Goal: Transaction & Acquisition: Purchase product/service

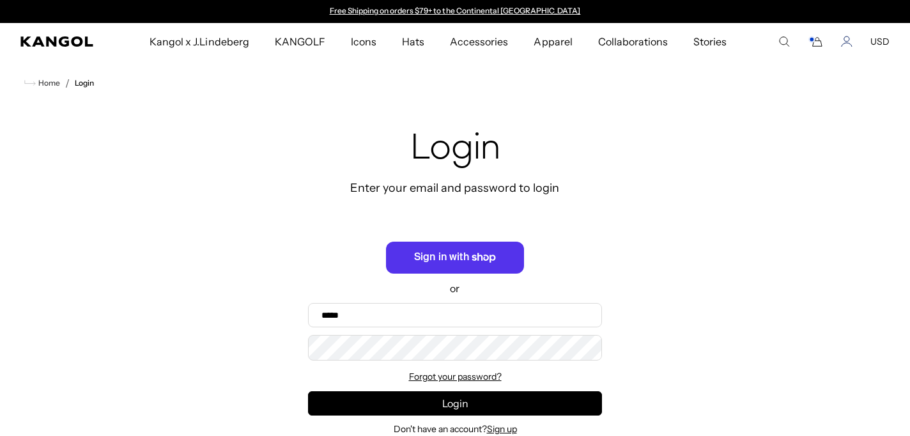
click at [850, 36] on icon "Account" at bounding box center [847, 42] width 12 height 12
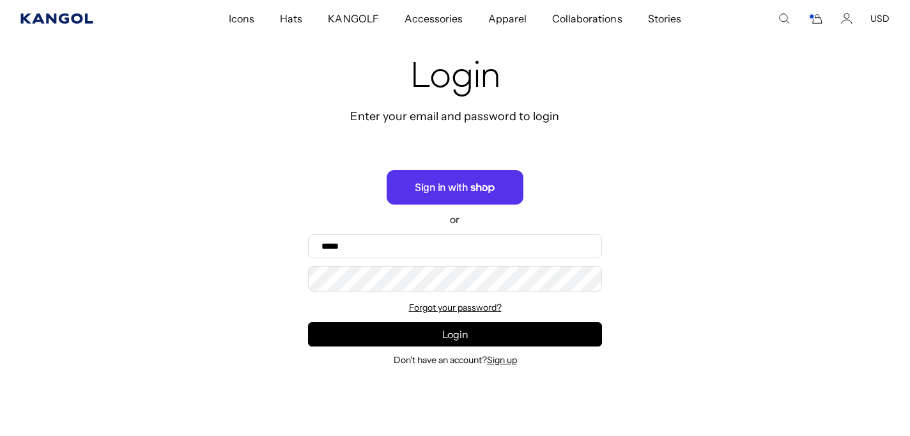
click at [38, 14] on icon "Kangol" at bounding box center [56, 18] width 72 height 10
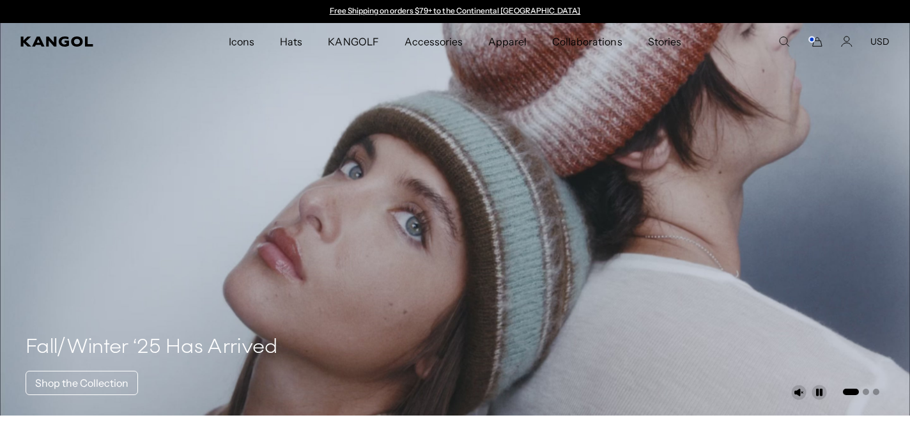
click at [810, 33] on comp-header "Icons Icons Buckets & Casuals Berets 504s & 507s" at bounding box center [455, 41] width 910 height 37
click at [814, 40] on rect "Cart" at bounding box center [811, 39] width 5 height 5
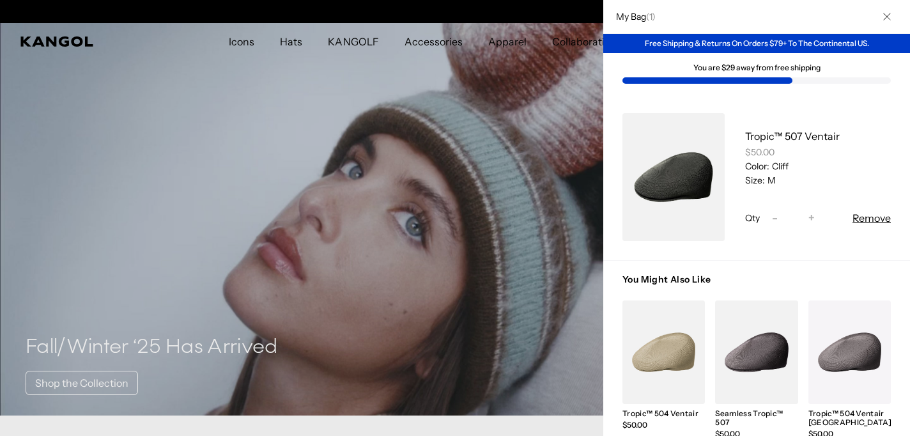
scroll to position [0, 263]
click at [789, 135] on link "Tropic™ 507 Ventair" at bounding box center [792, 136] width 95 height 13
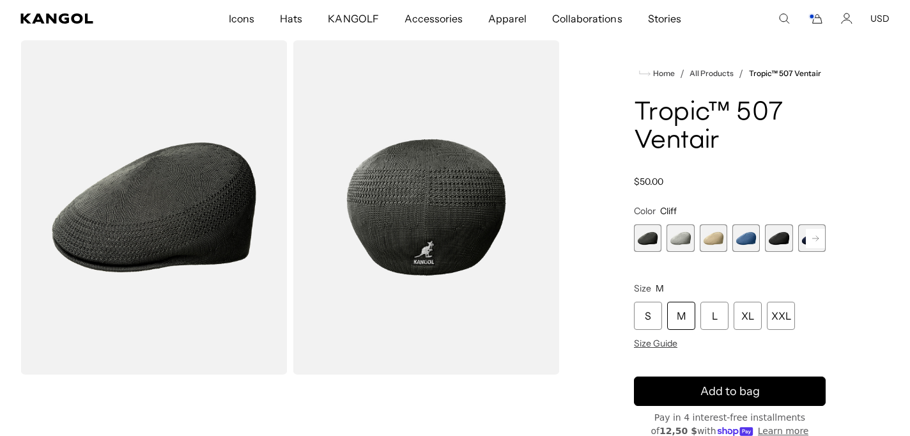
scroll to position [46, 0]
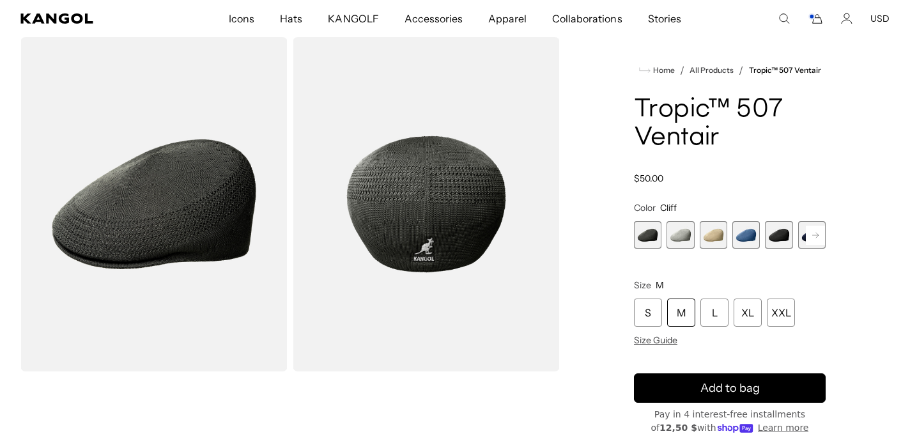
click at [775, 233] on span "5 of 9" at bounding box center [778, 234] width 27 height 27
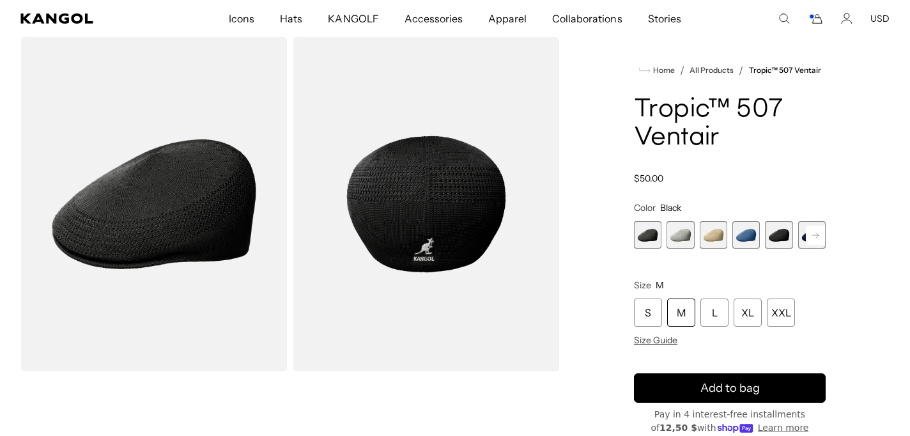
click at [657, 233] on span "1 of 9" at bounding box center [647, 234] width 27 height 27
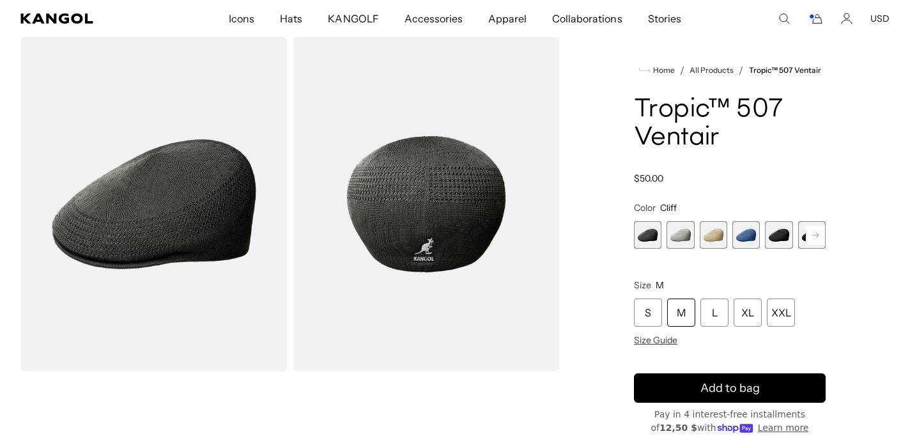
scroll to position [0, 263]
click at [772, 230] on span "5 of 9" at bounding box center [778, 234] width 27 height 27
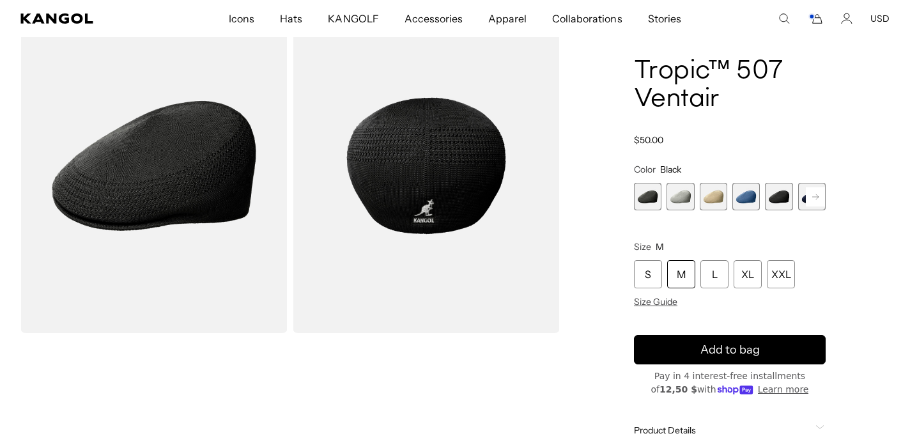
scroll to position [0, 263]
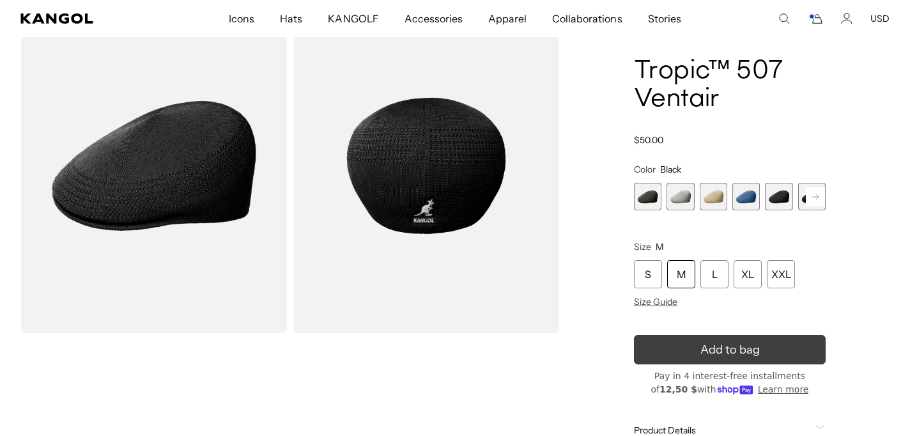
click at [704, 357] on span "Add to bag" at bounding box center [729, 349] width 59 height 17
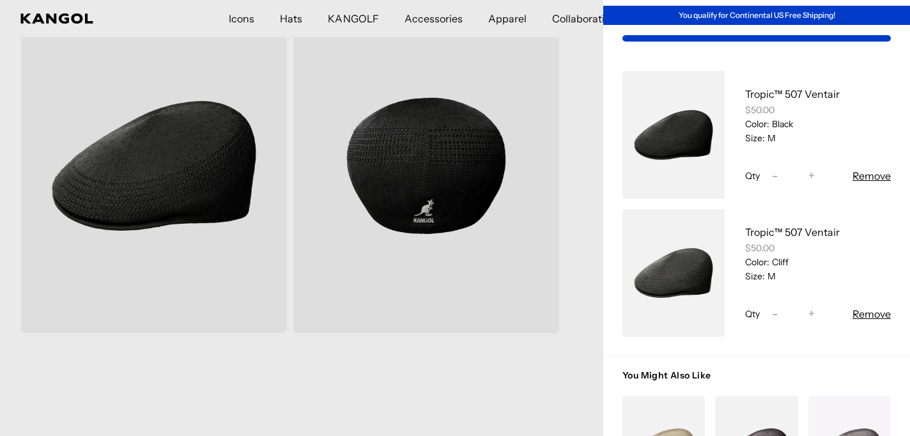
scroll to position [26, 0]
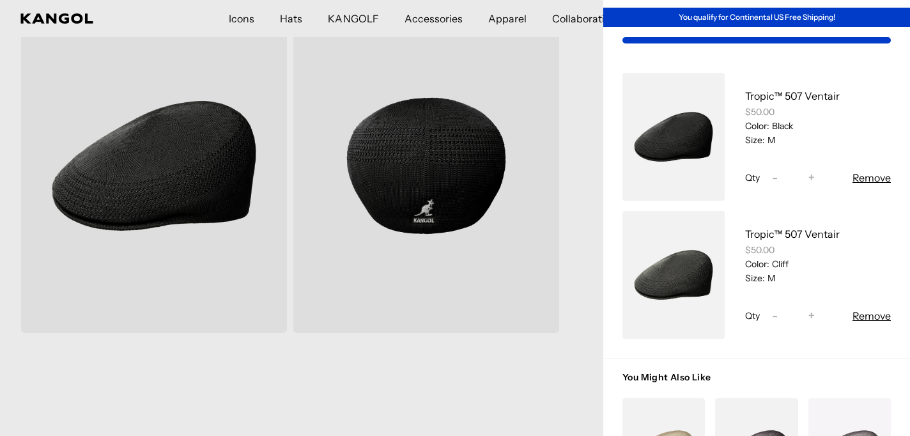
click at [867, 315] on button "Remove" at bounding box center [871, 315] width 38 height 15
